Goal: Obtain resource: Obtain resource

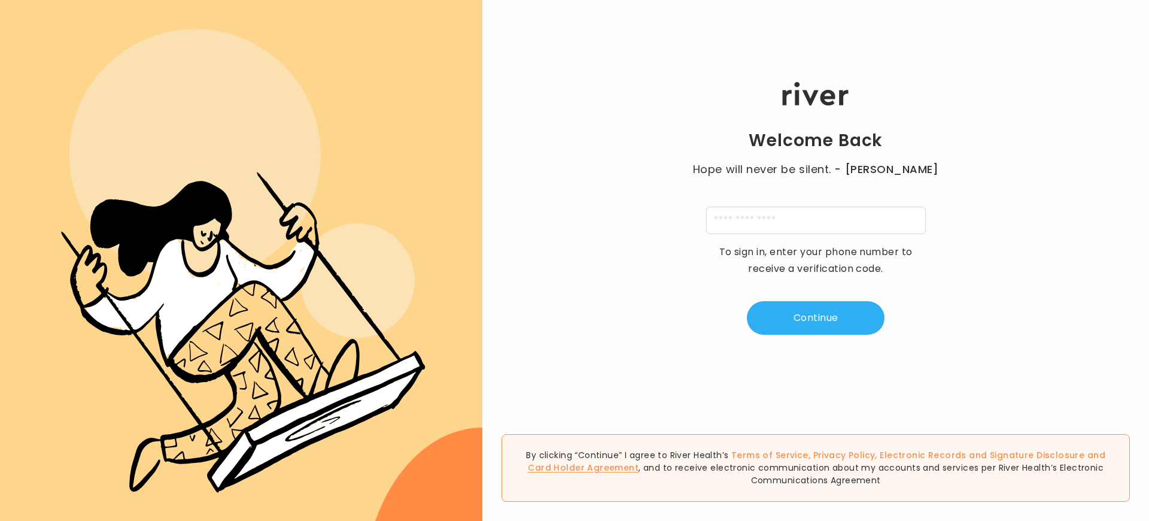
click at [639, 467] on link "Card Holder Agreement" at bounding box center [583, 467] width 111 height 12
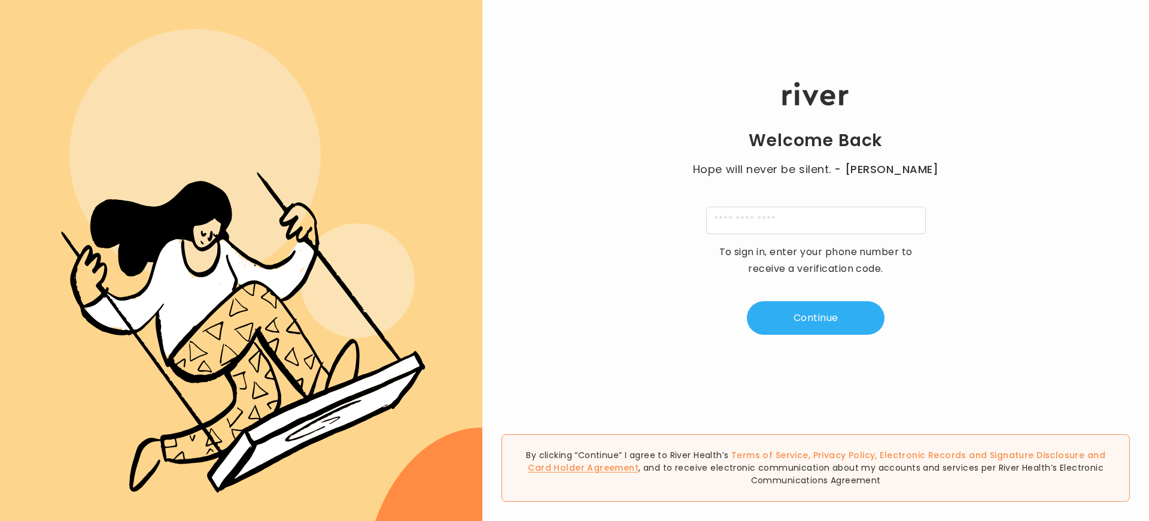
click at [639, 467] on link "Card Holder Agreement" at bounding box center [583, 467] width 111 height 12
